Goal: Information Seeking & Learning: Learn about a topic

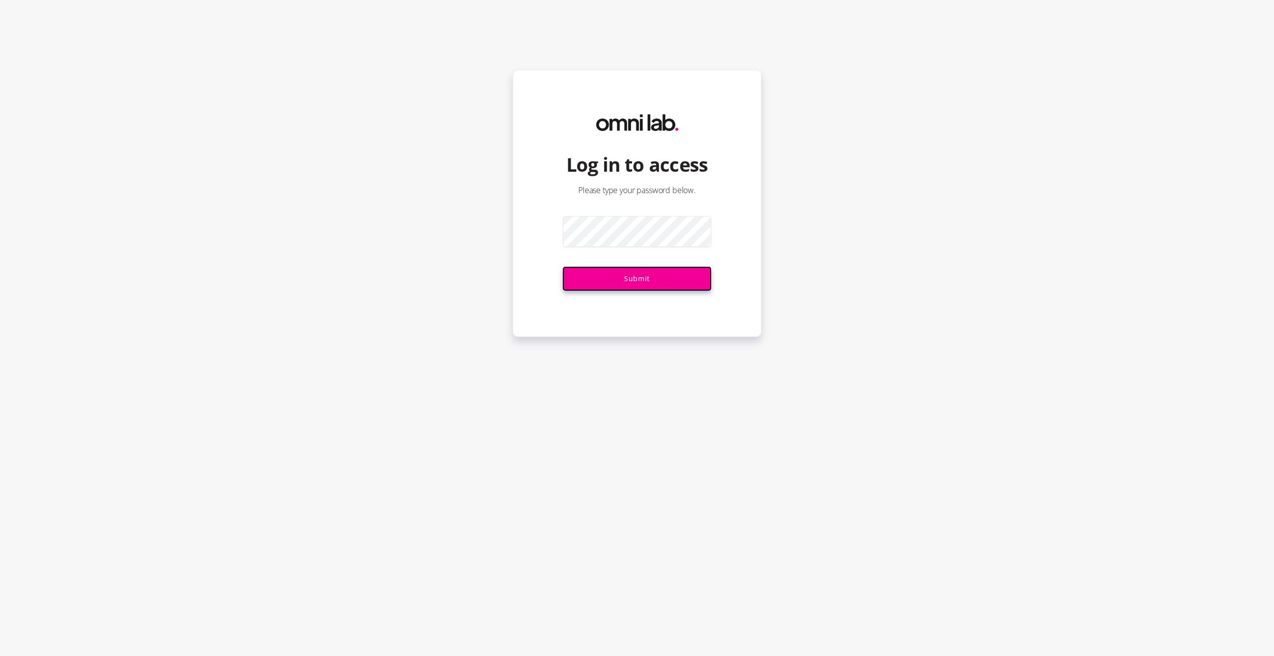
click at [580, 269] on input "Submit" at bounding box center [637, 279] width 148 height 24
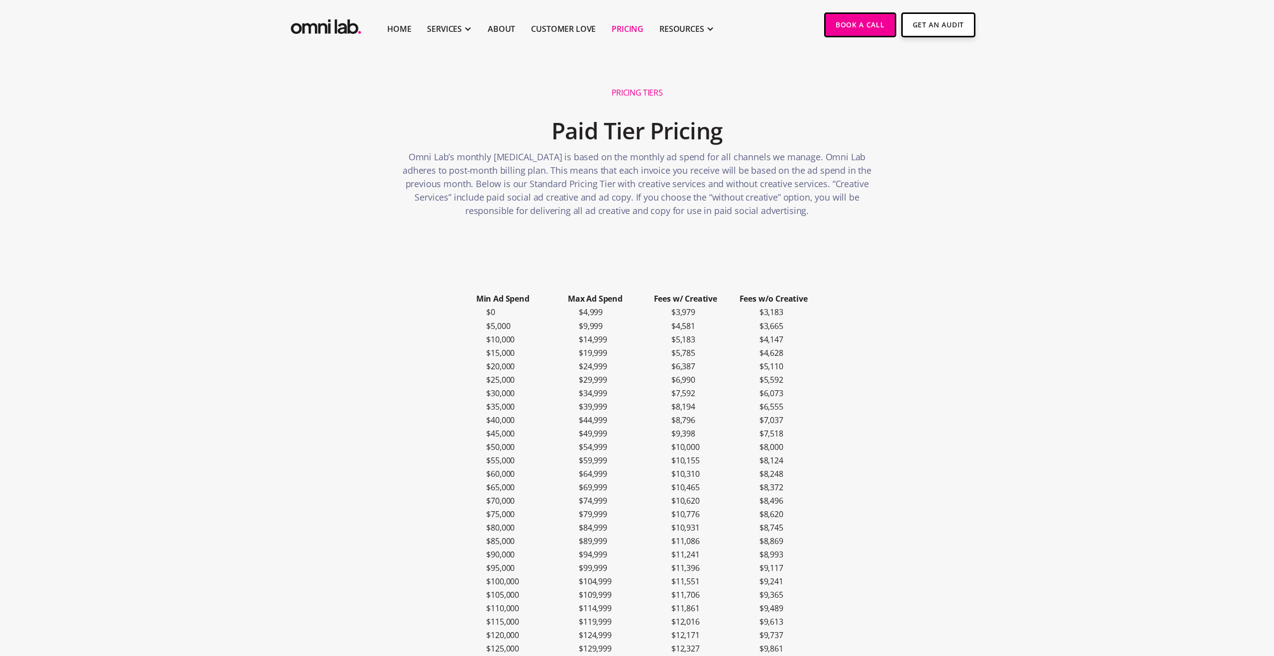
click at [632, 31] on link "Pricing" at bounding box center [627, 29] width 32 height 12
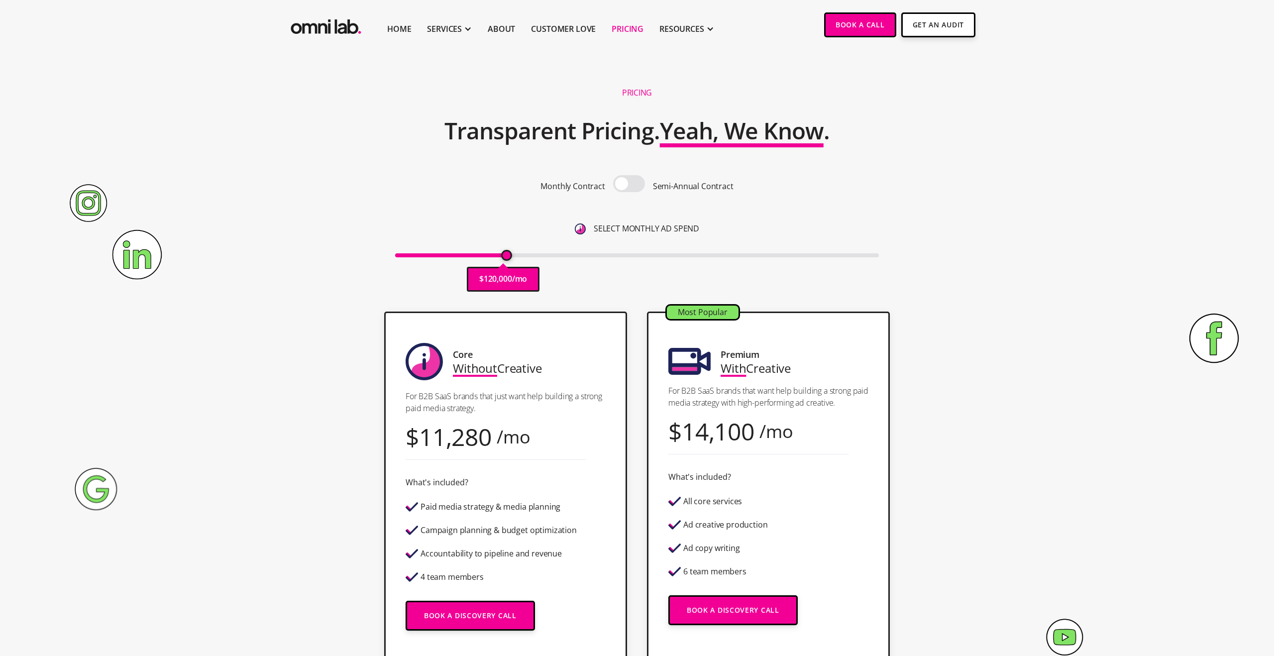
drag, startPoint x: 403, startPoint y: 255, endPoint x: 506, endPoint y: 256, distance: 103.0
type input "120000"
click at [506, 256] on input "range" at bounding box center [637, 255] width 484 height 4
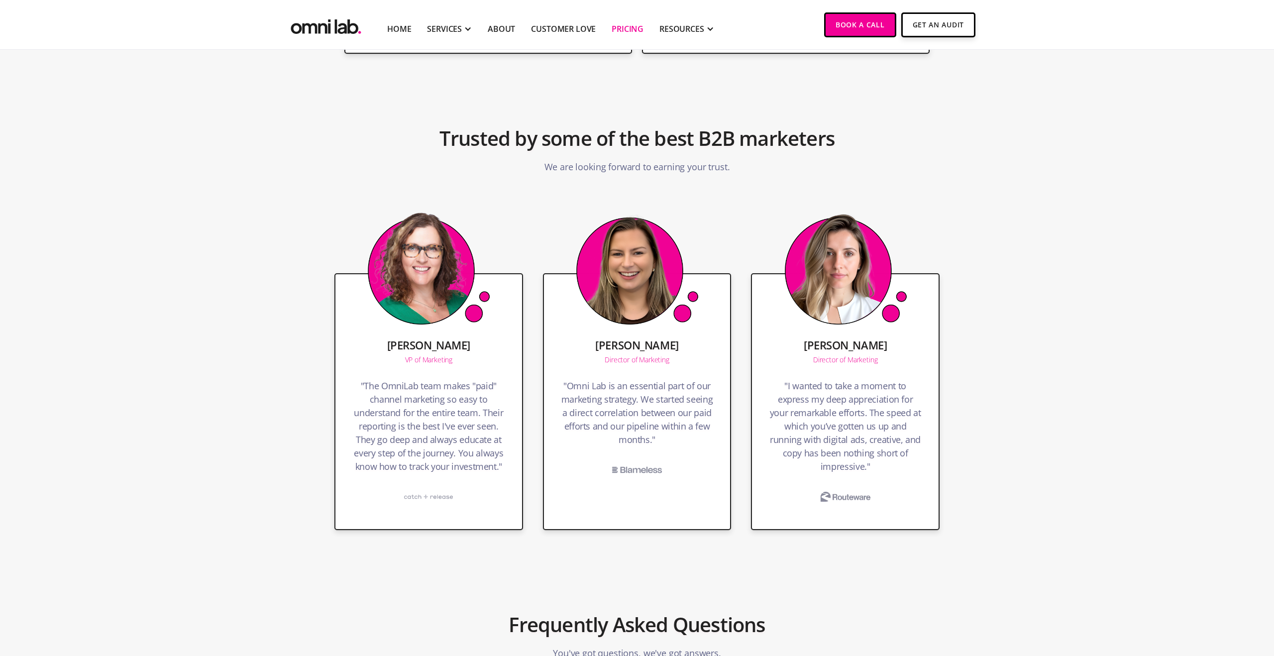
scroll to position [1778, 0]
